Goal: Task Accomplishment & Management: Use online tool/utility

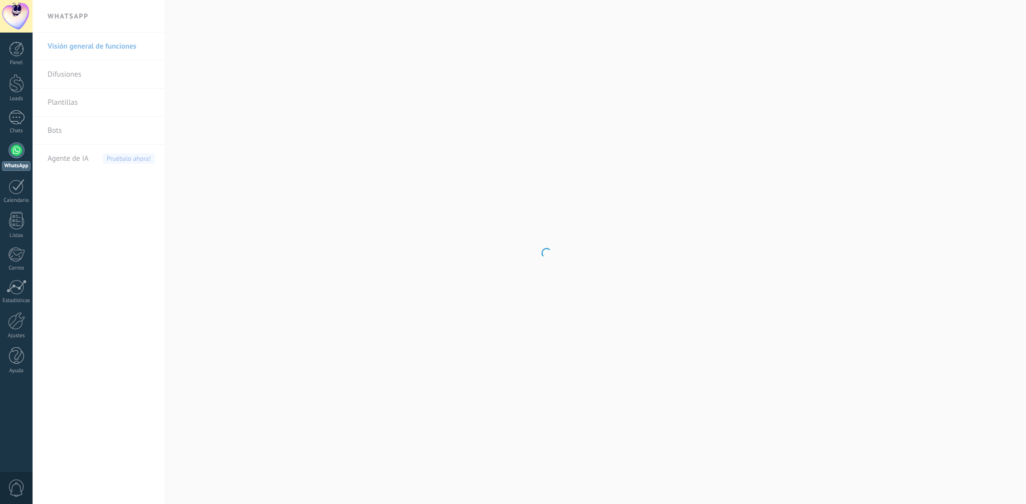
click at [18, 154] on div at bounding box center [17, 150] width 16 height 16
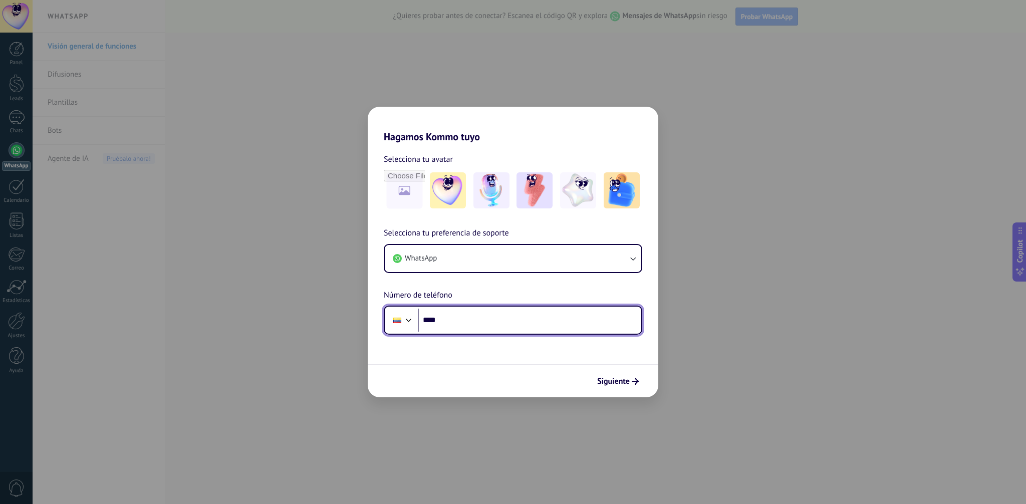
click at [492, 321] on input "****" at bounding box center [530, 320] width 224 height 23
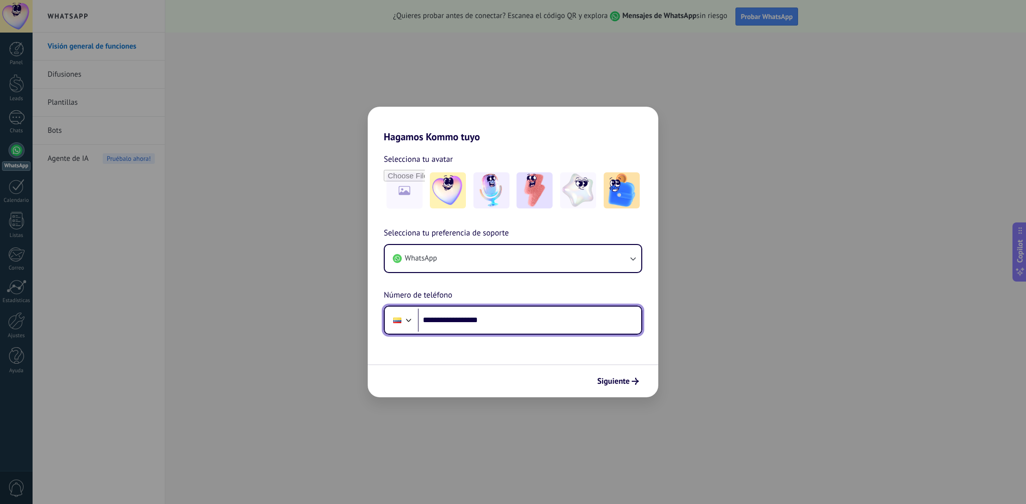
type input "**********"
click at [626, 380] on span "Siguiente" at bounding box center [613, 381] width 33 height 7
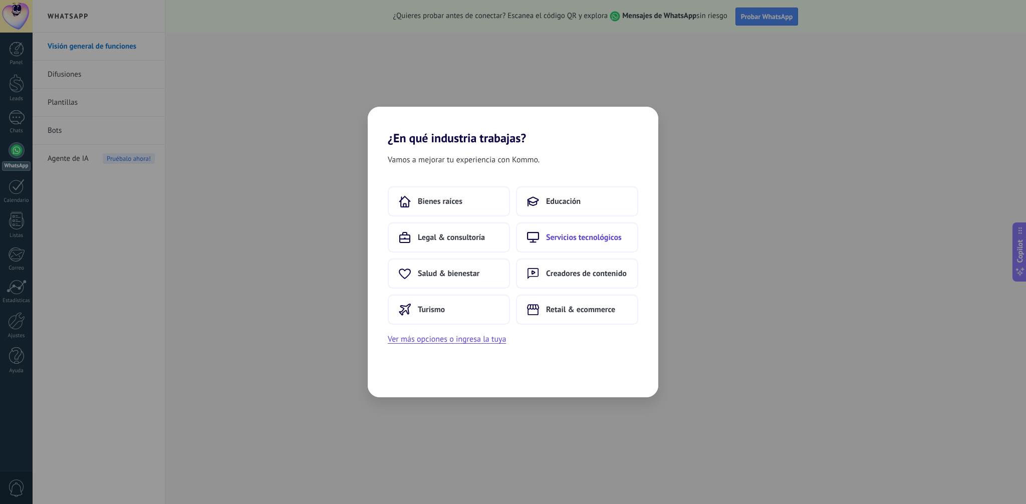
click at [545, 238] on button "Servicios tecnológicos" at bounding box center [577, 238] width 122 height 30
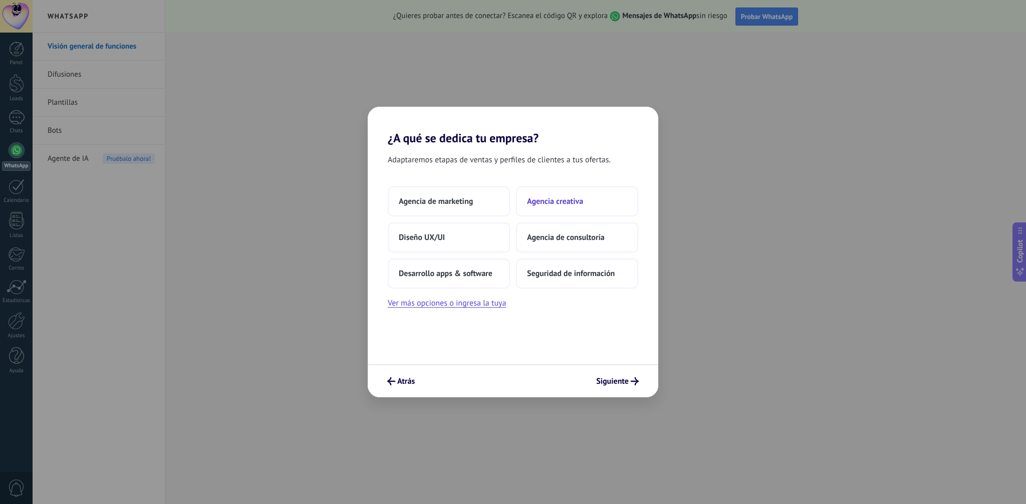
click at [546, 203] on span "Agencia creativa" at bounding box center [555, 201] width 56 height 10
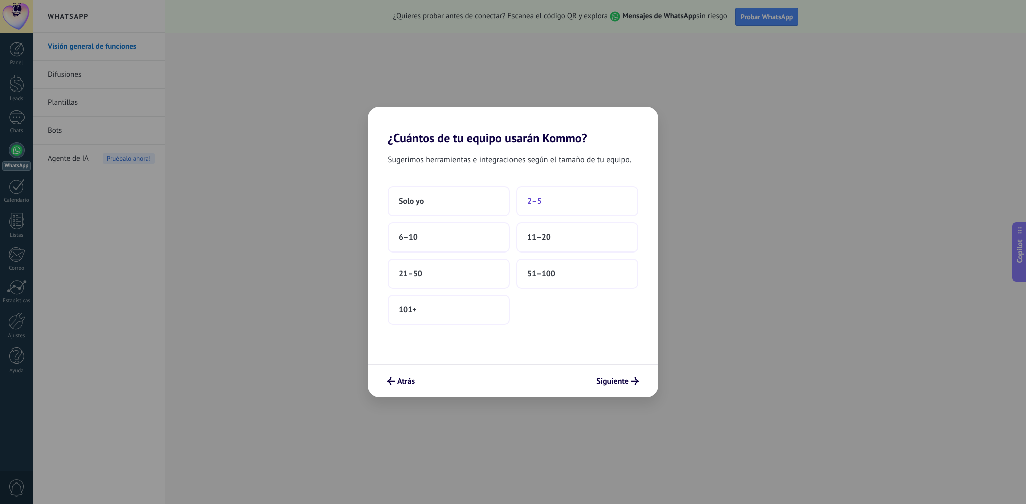
click at [540, 203] on span "2–5" at bounding box center [534, 201] width 15 height 10
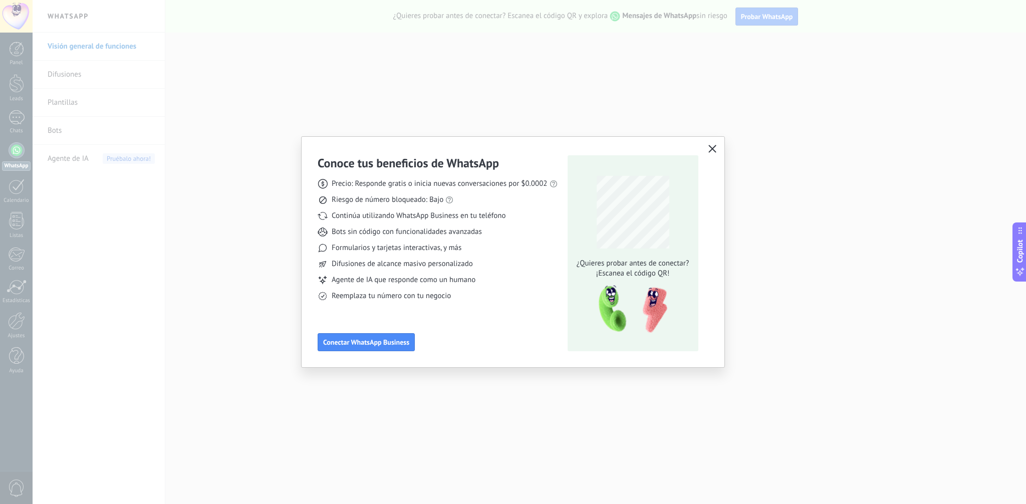
click at [712, 150] on icon "button" at bounding box center [713, 149] width 8 height 8
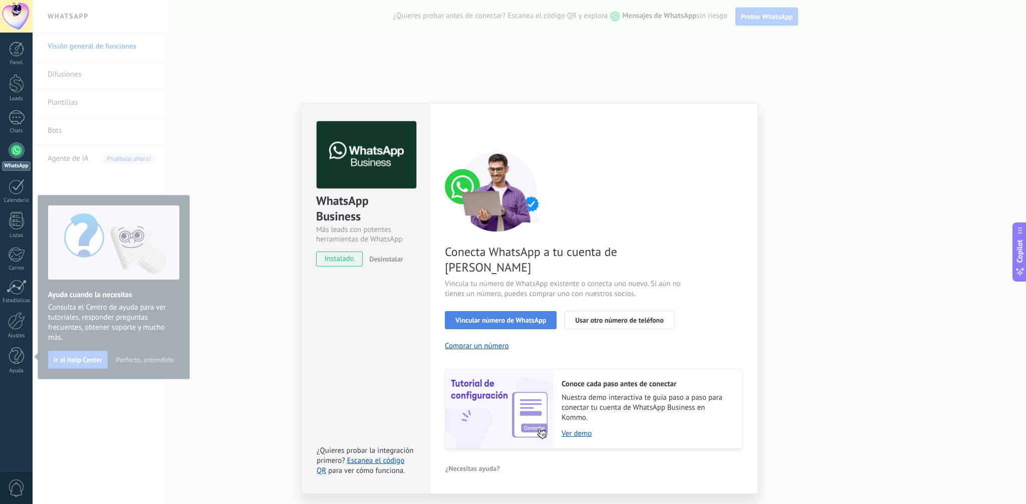
click at [485, 317] on span "Vincular número de WhatsApp" at bounding box center [501, 320] width 91 height 7
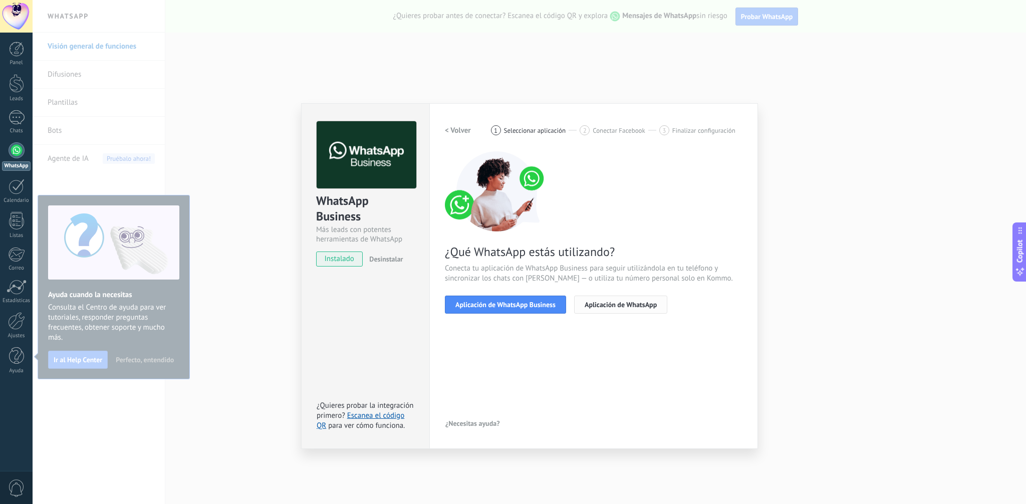
click at [607, 305] on span "Aplicación de WhatsApp" at bounding box center [621, 304] width 72 height 7
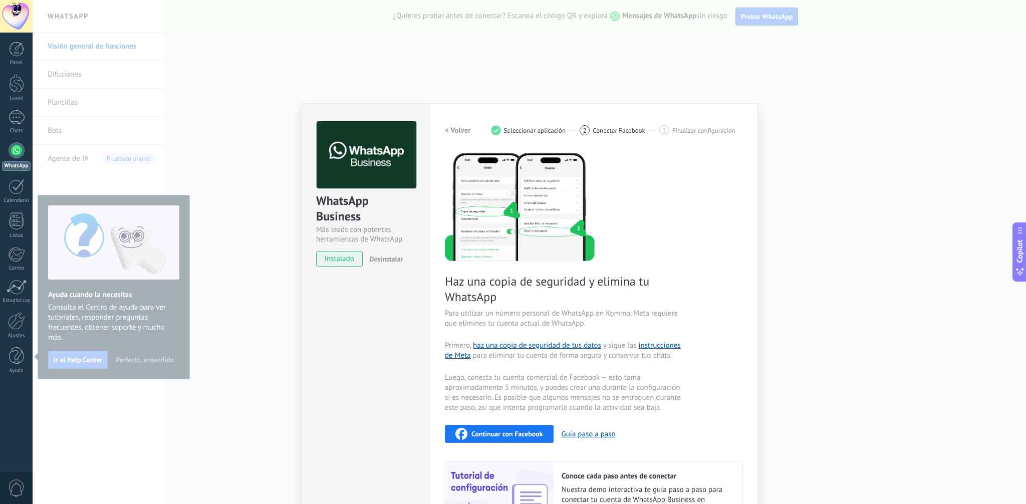
click at [465, 132] on h2 "< Volver" at bounding box center [458, 131] width 26 height 10
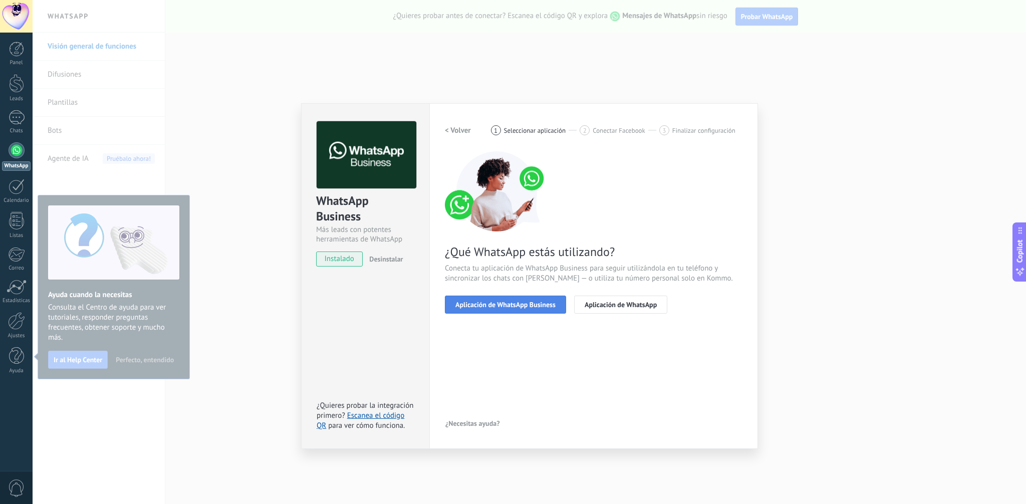
click at [538, 304] on span "Aplicación de WhatsApp Business" at bounding box center [506, 304] width 100 height 7
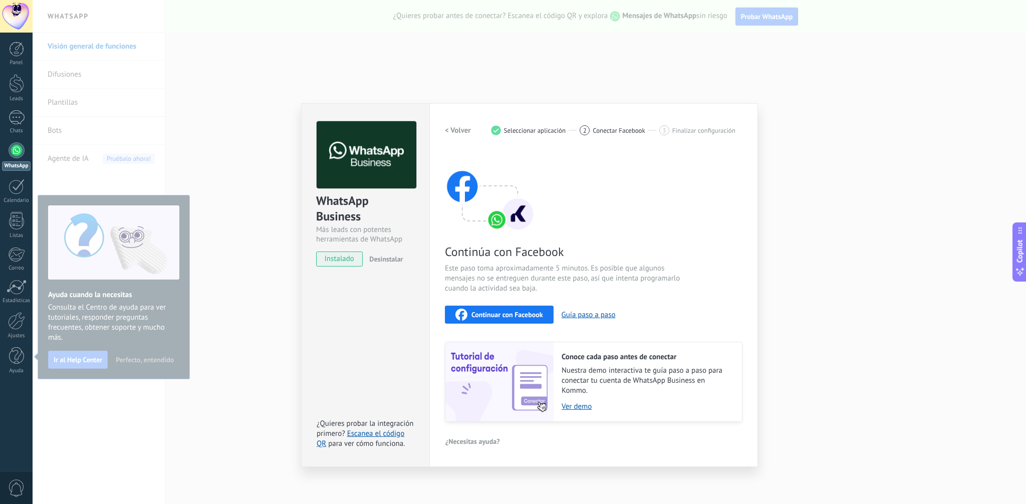
click at [521, 316] on span "Continuar con Facebook" at bounding box center [508, 314] width 72 height 7
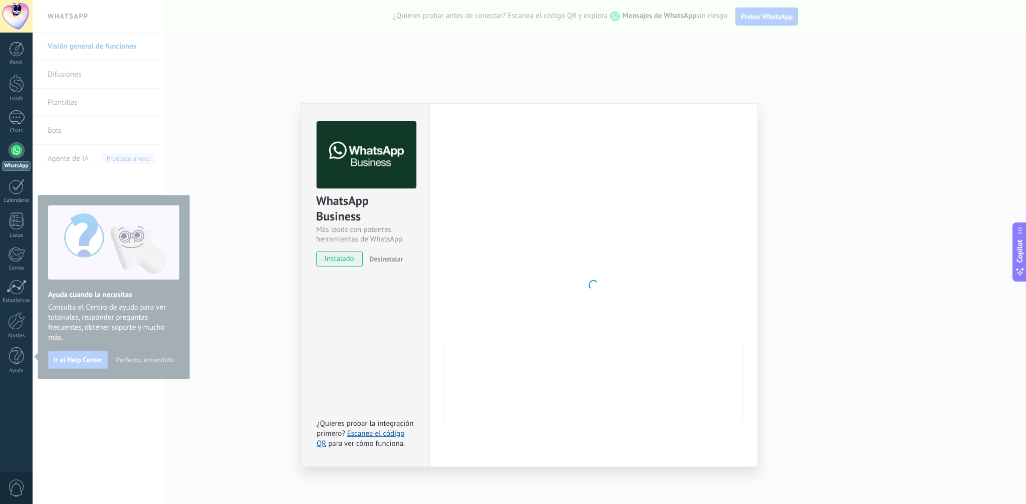
click at [588, 210] on div at bounding box center [594, 285] width 298 height 328
click at [340, 262] on span "instalado" at bounding box center [340, 259] width 46 height 15
